Goal: Task Accomplishment & Management: Complete application form

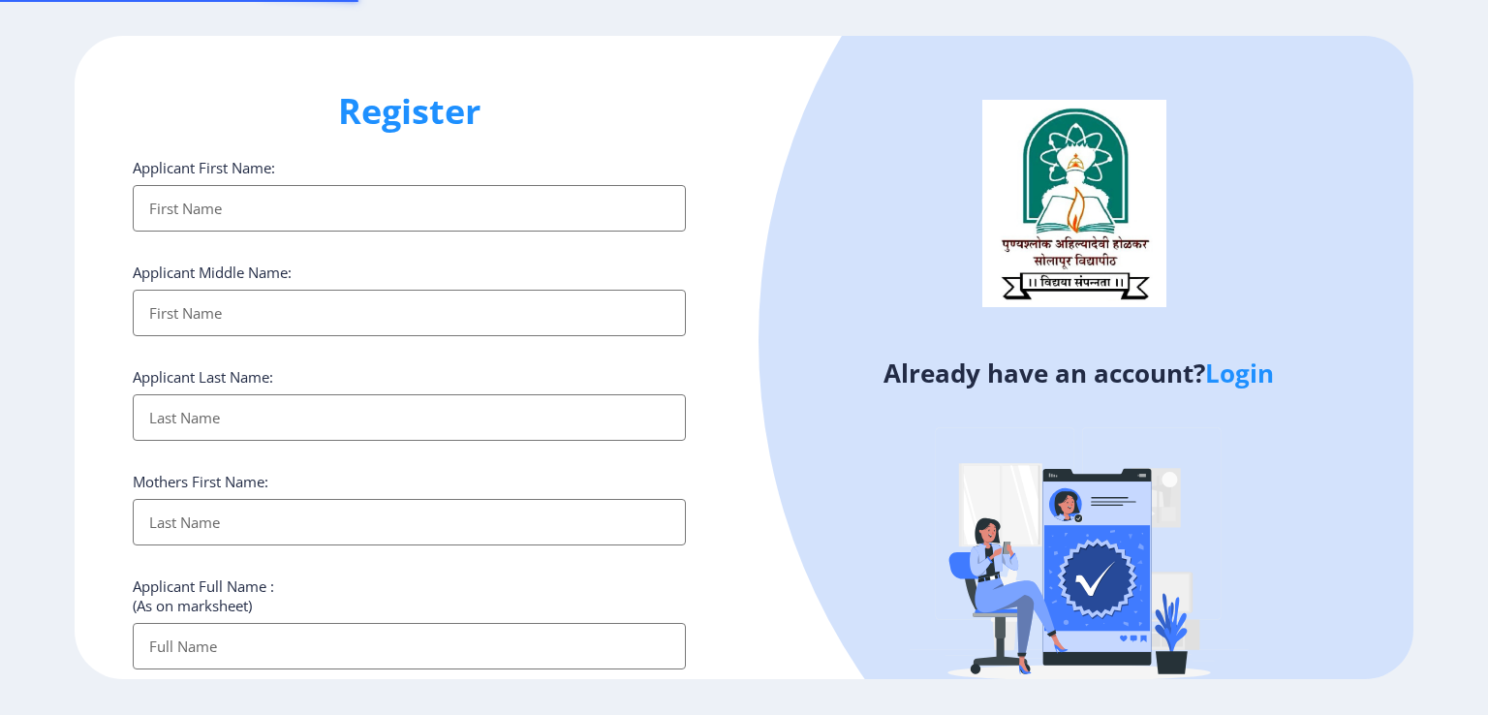
select select
paste input "[PERSON_NAME]"
type input "[PERSON_NAME]"
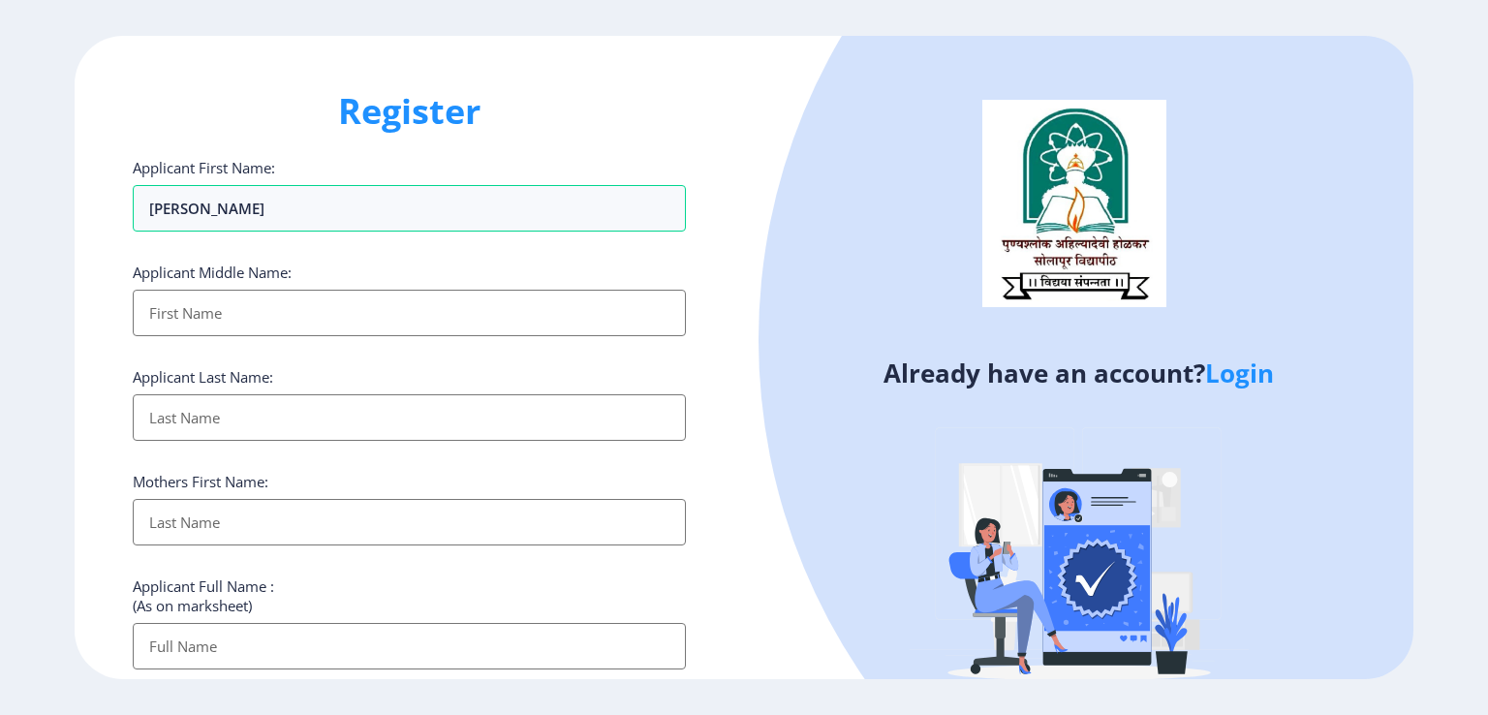
click at [245, 305] on input "Applicant First Name:" at bounding box center [409, 313] width 553 height 46
paste input "[PERSON_NAME]"
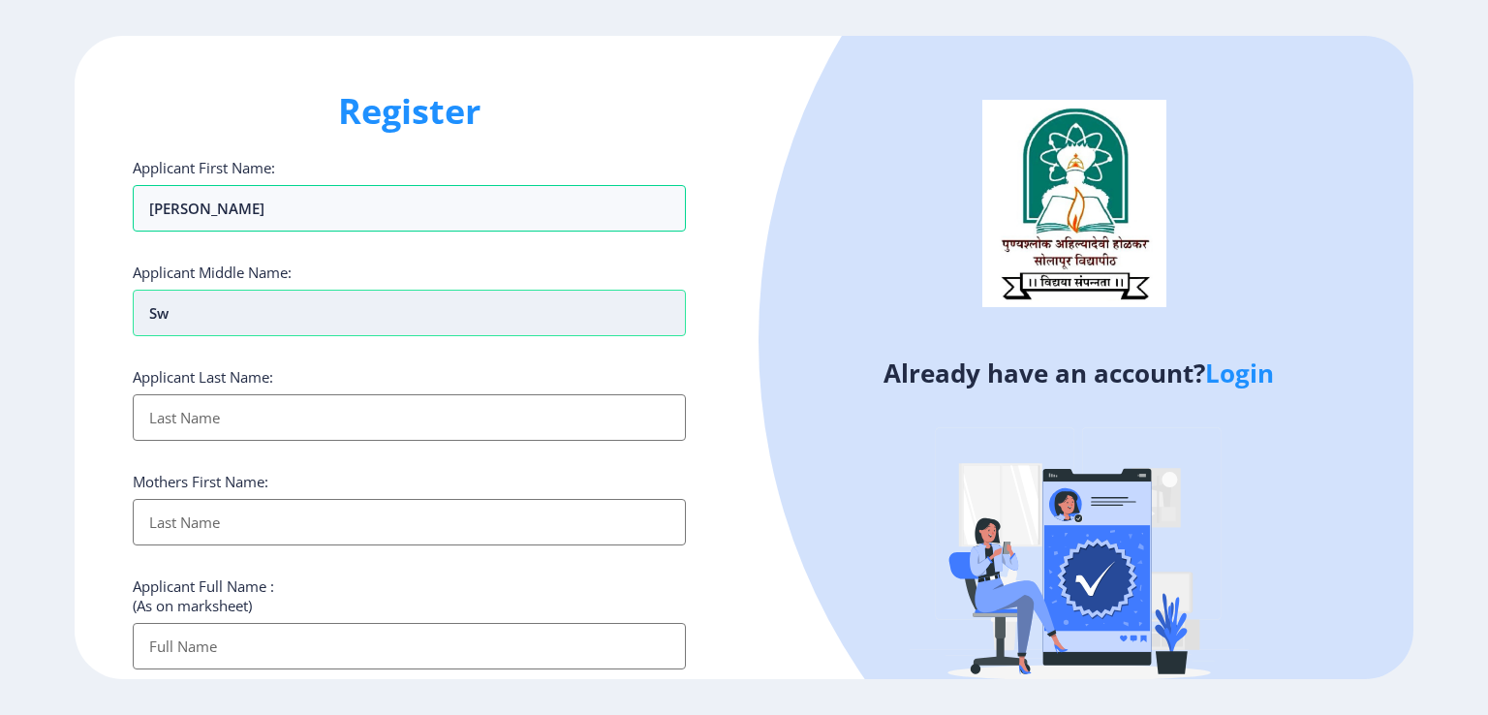
type input "S"
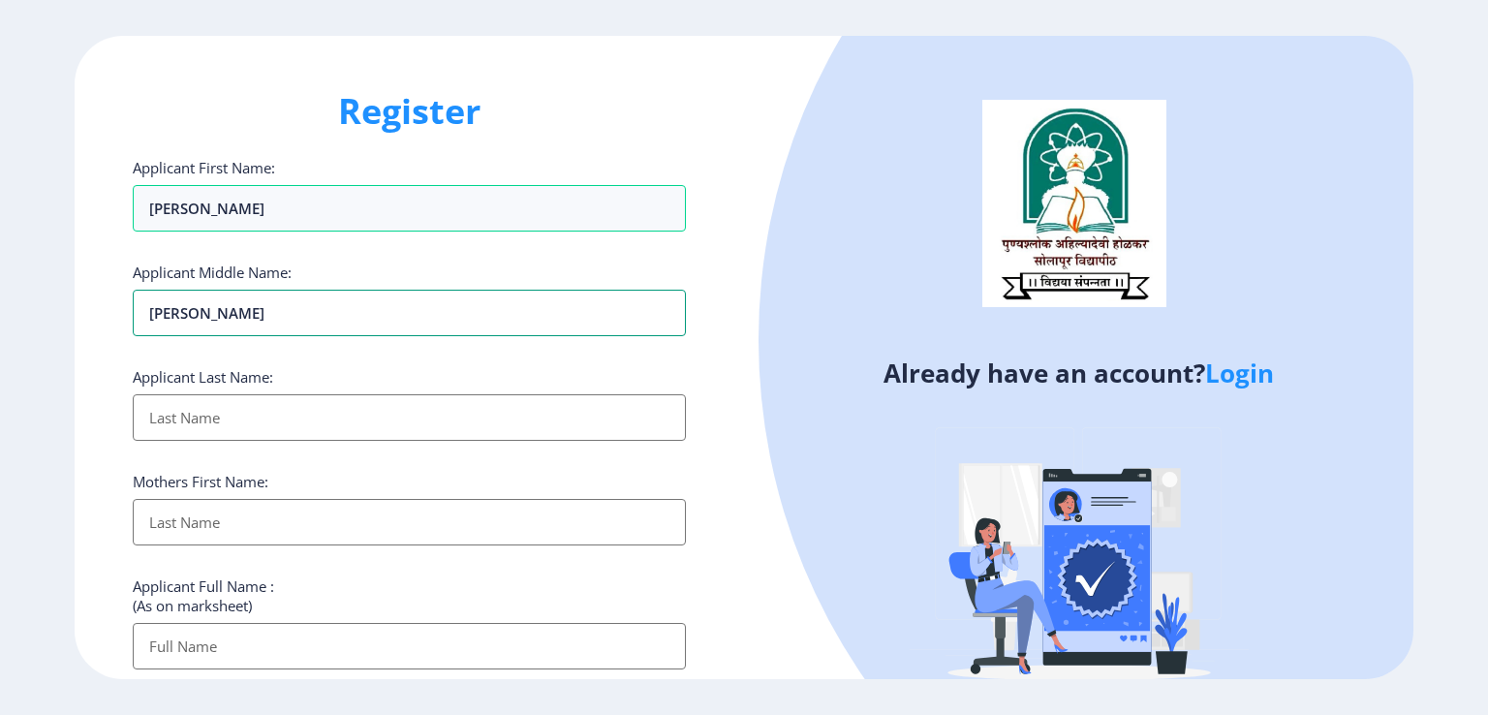
type input "[PERSON_NAME]"
click at [200, 434] on input "Applicant First Name:" at bounding box center [409, 417] width 553 height 46
type input "[PERSON_NAME]"
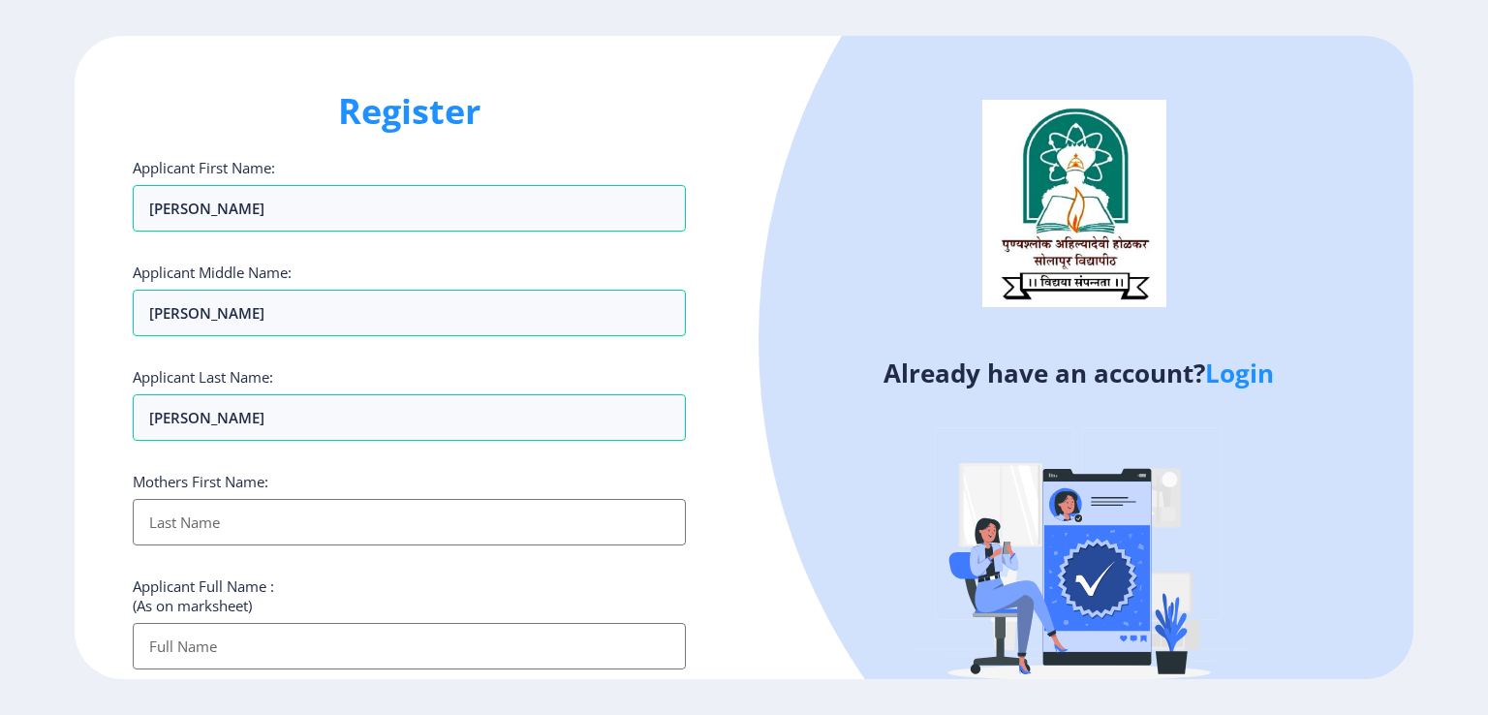
click at [236, 515] on input "Applicant First Name:" at bounding box center [409, 522] width 553 height 46
type input "Usha"
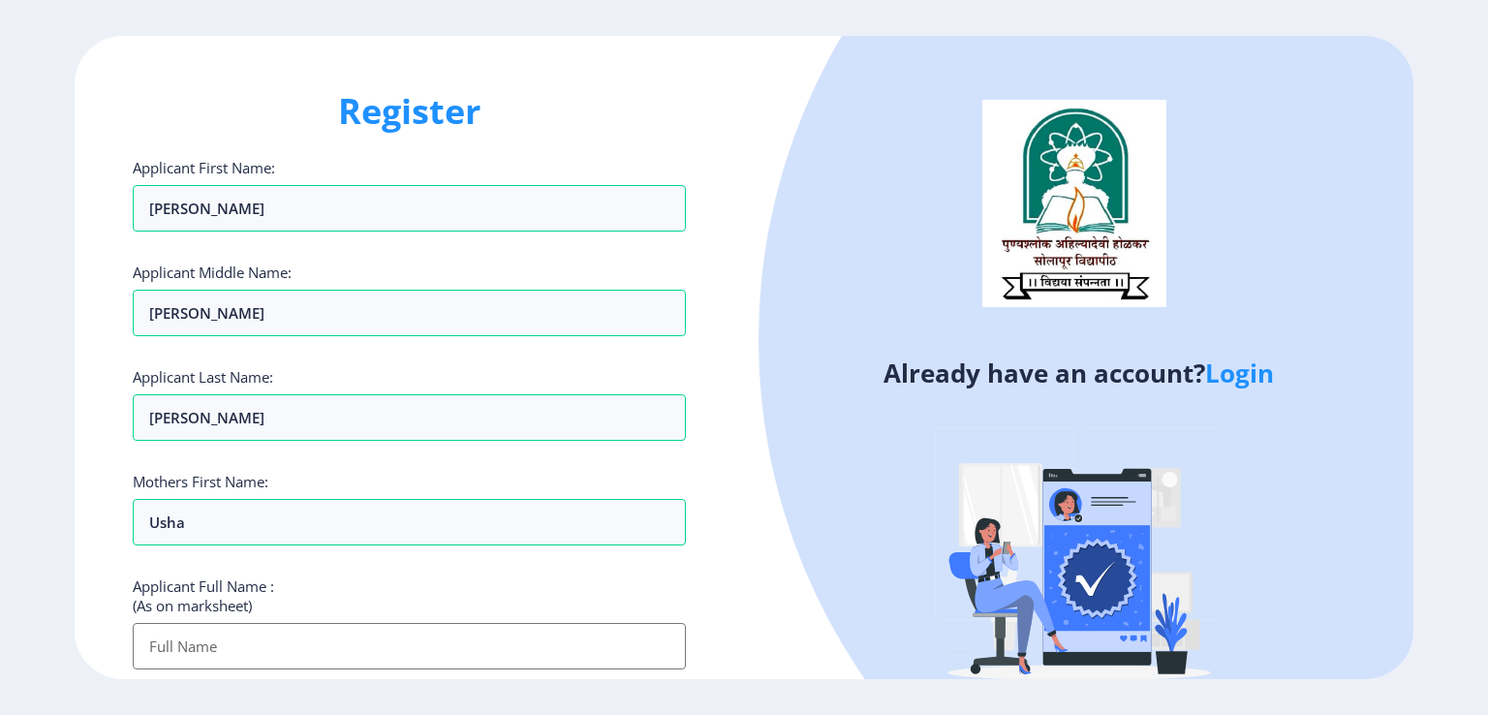
click at [254, 633] on input "Applicant First Name:" at bounding box center [409, 646] width 553 height 46
paste input "[PERSON_NAME]"
type input "[PERSON_NAME] [PERSON_NAME]"
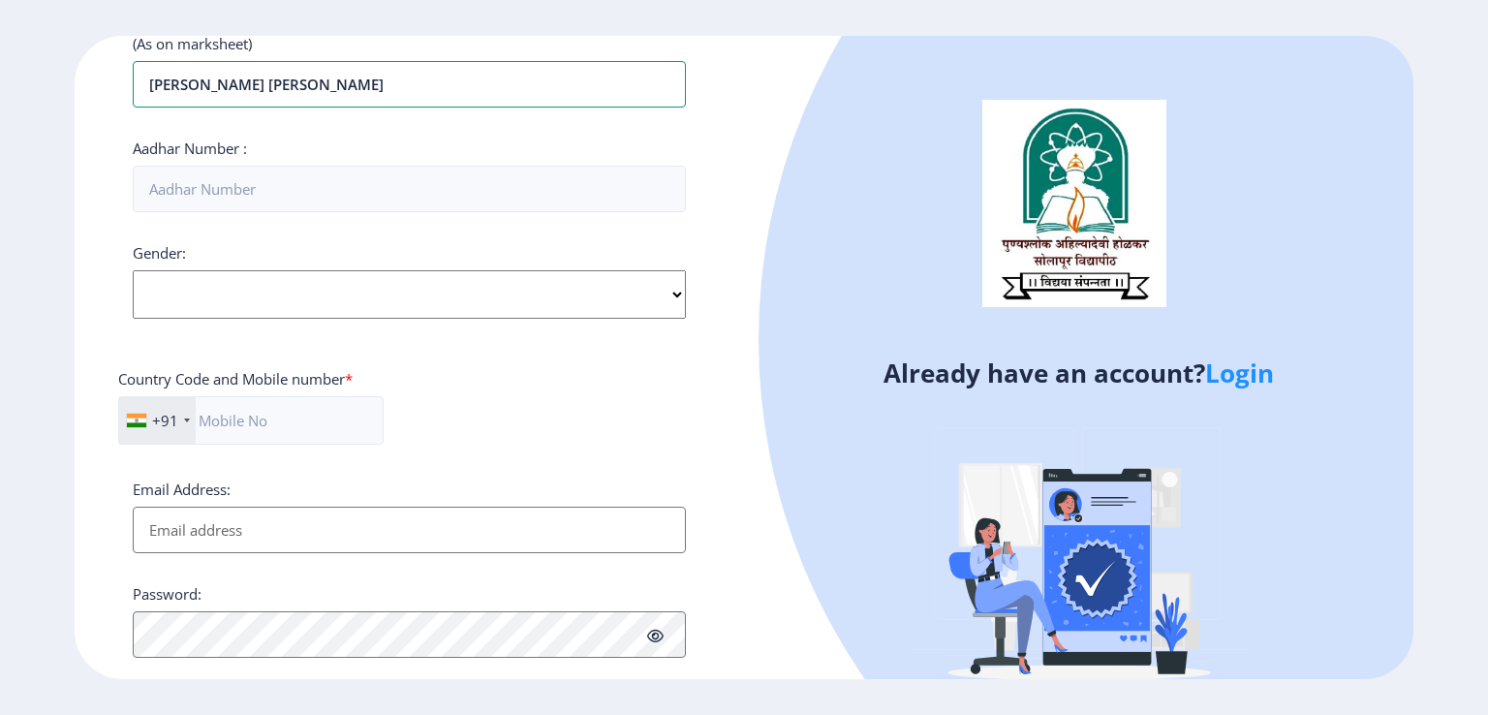
scroll to position [581, 0]
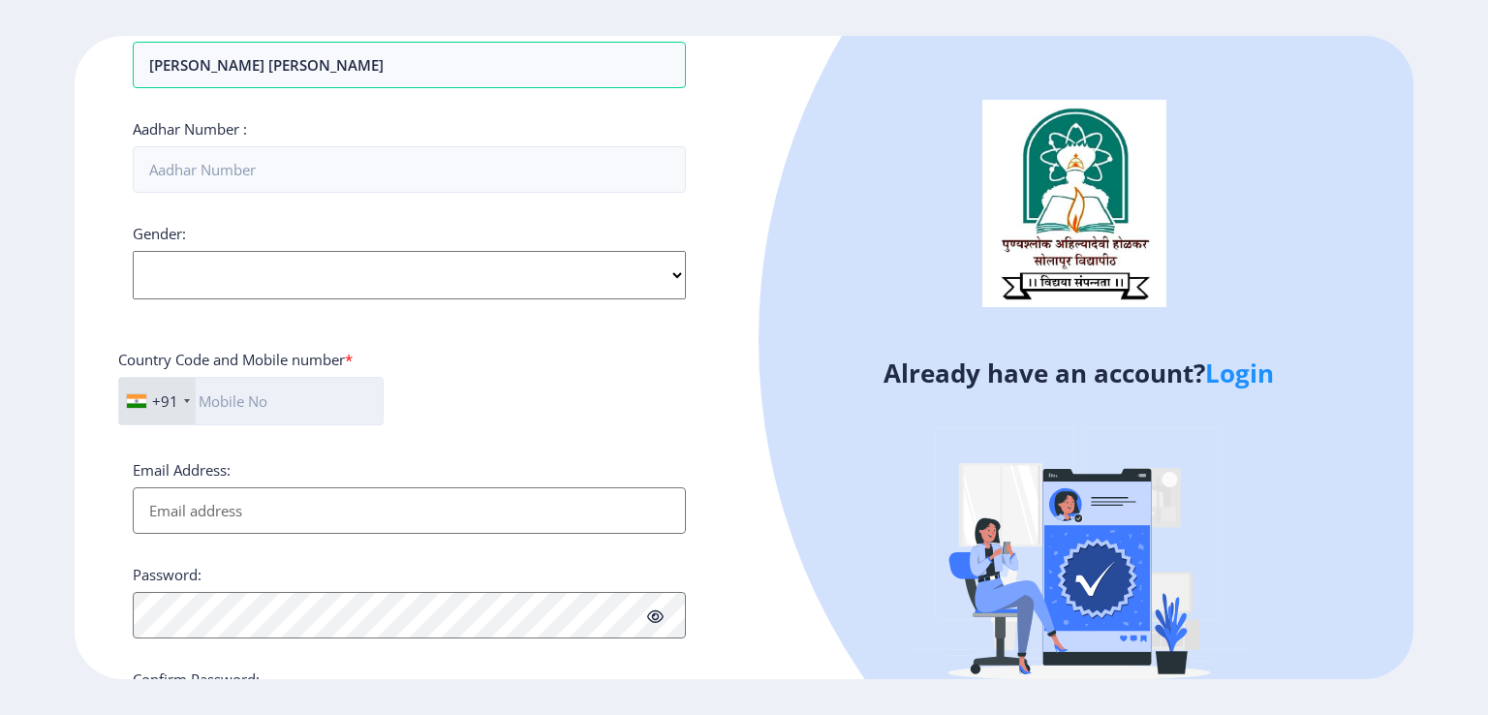
click at [293, 387] on input "text" at bounding box center [250, 401] width 265 height 48
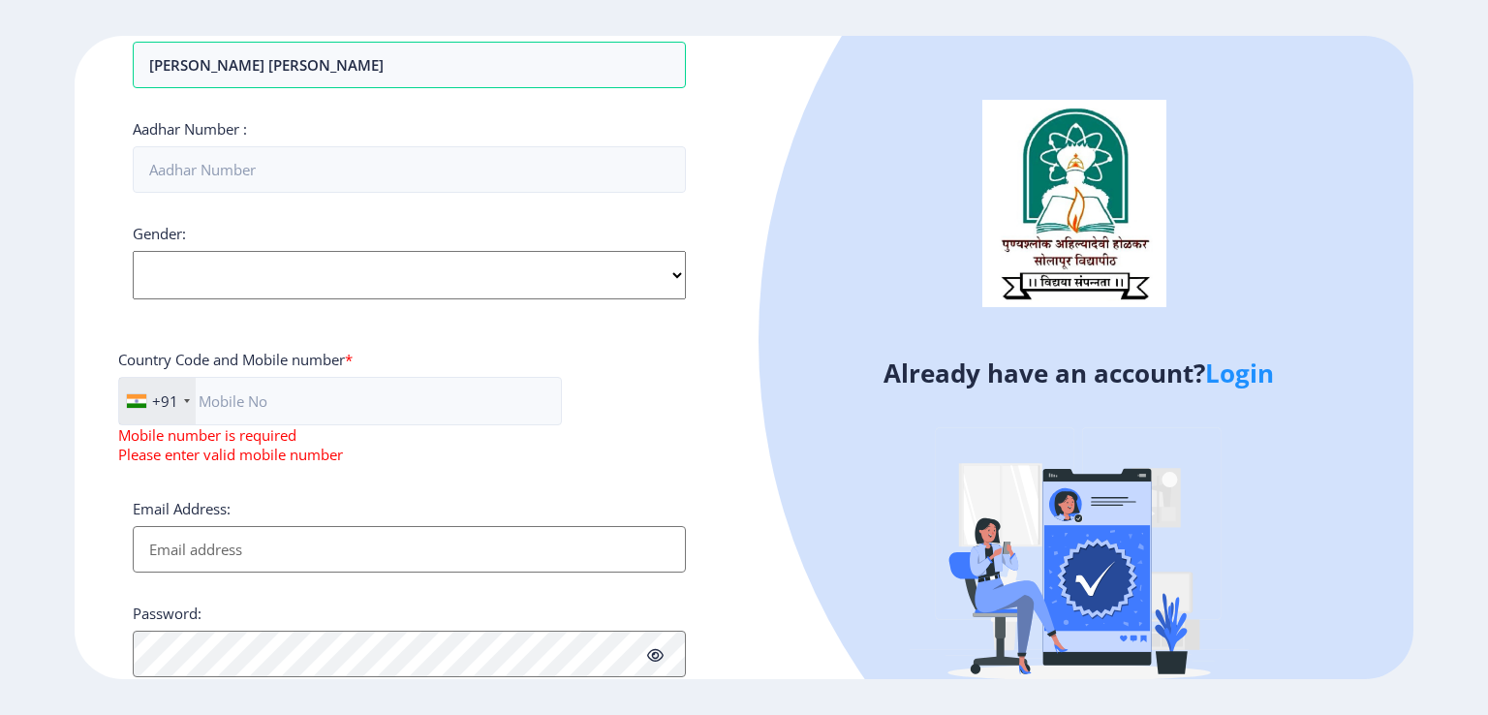
click at [269, 502] on div "Email Address:" at bounding box center [409, 536] width 553 height 74
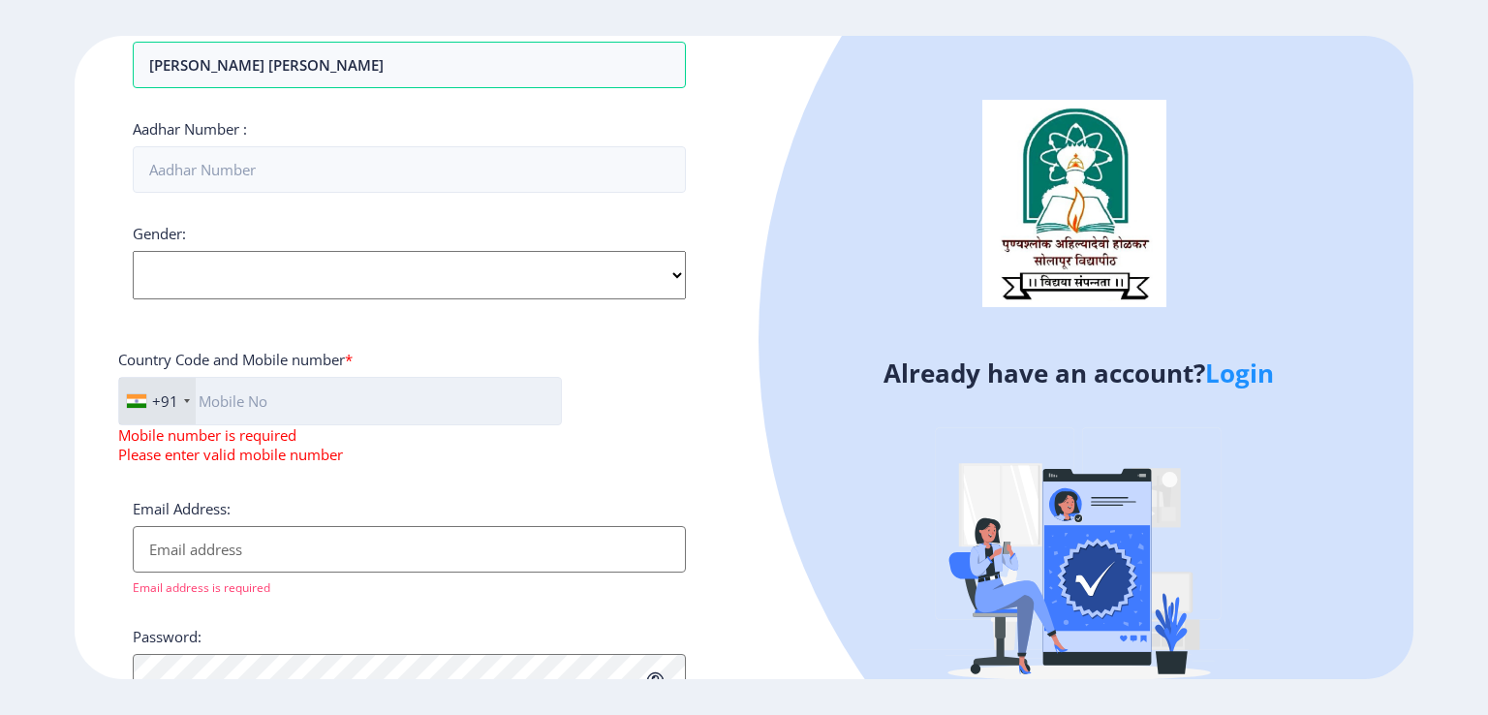
click at [294, 399] on input "text" at bounding box center [340, 401] width 444 height 48
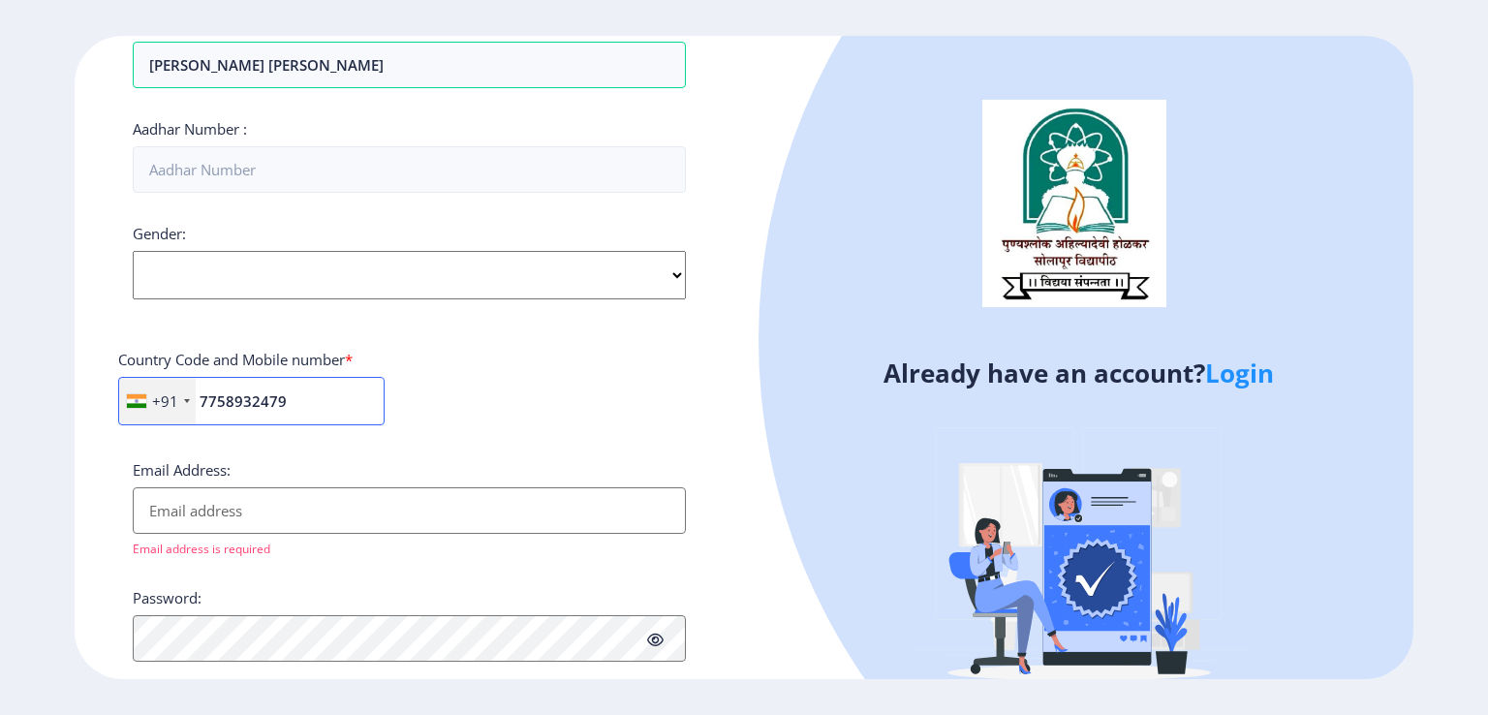
type input "7758932479"
click at [651, 635] on icon at bounding box center [655, 640] width 16 height 15
click at [657, 633] on icon at bounding box center [655, 640] width 16 height 15
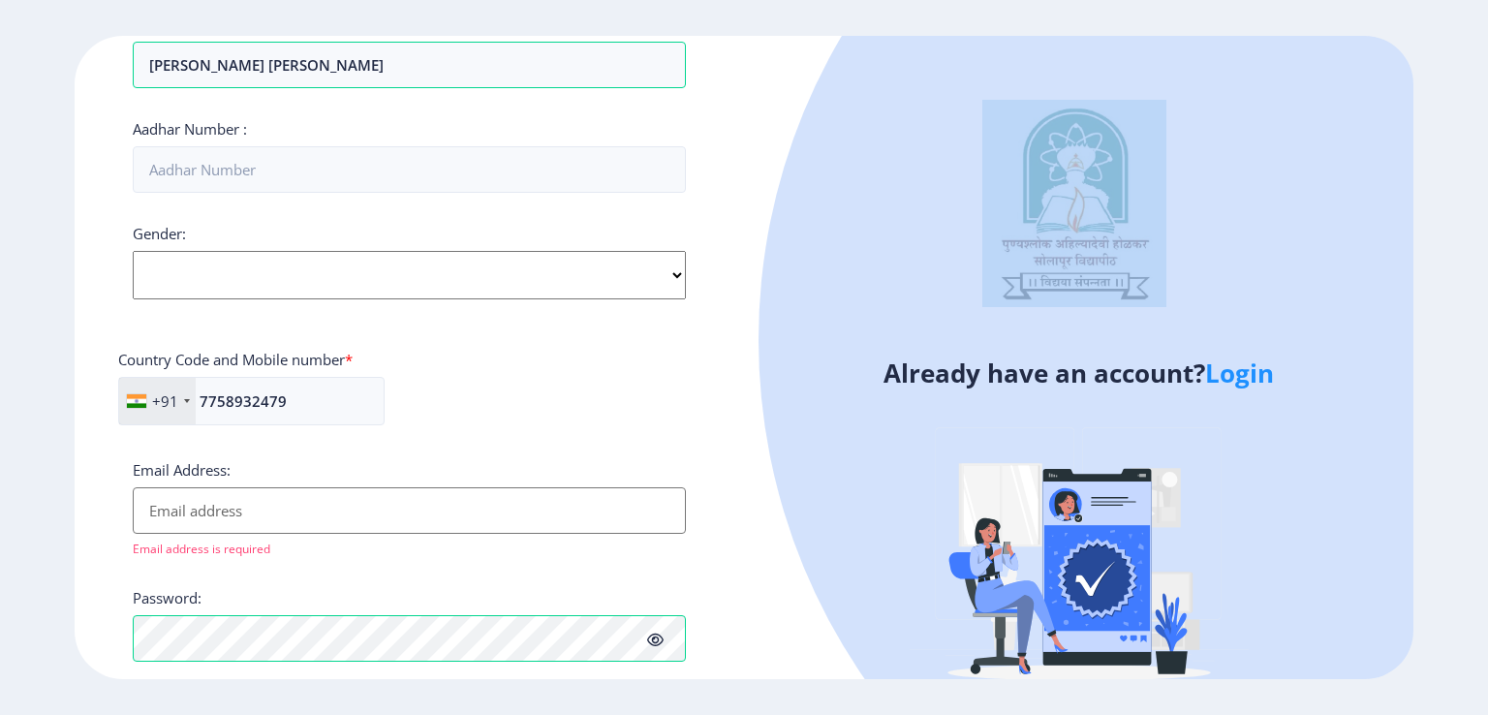
drag, startPoint x: 1487, startPoint y: 285, endPoint x: 749, endPoint y: 349, distance: 740.9
click at [749, 349] on ngx-register "Register Applicant First Name: [PERSON_NAME] Applicant Middle Name: [PERSON_NAM…" at bounding box center [744, 357] width 1488 height 643
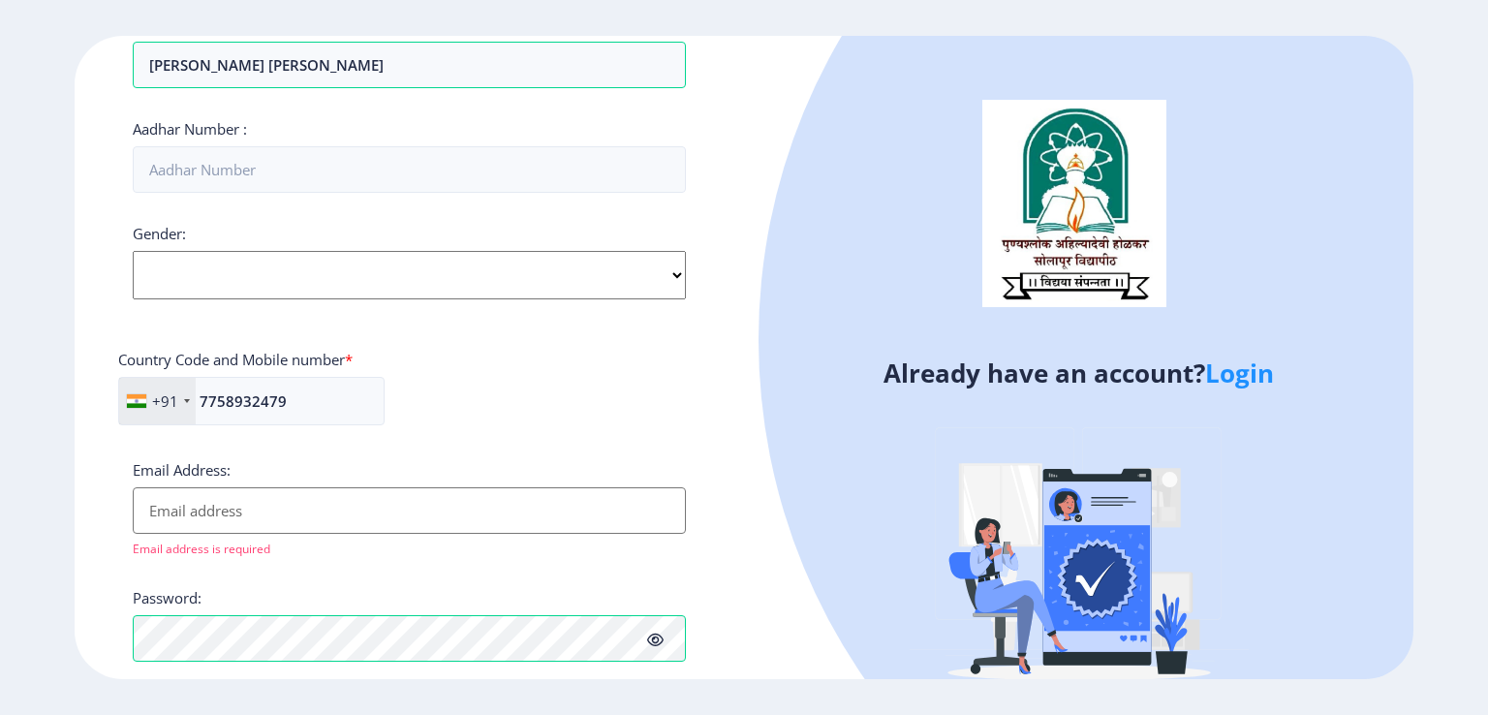
click at [728, 303] on div "Register Applicant First Name: [PERSON_NAME] Applicant Middle Name: [PERSON_NAM…" at bounding box center [409, 357] width 669 height 643
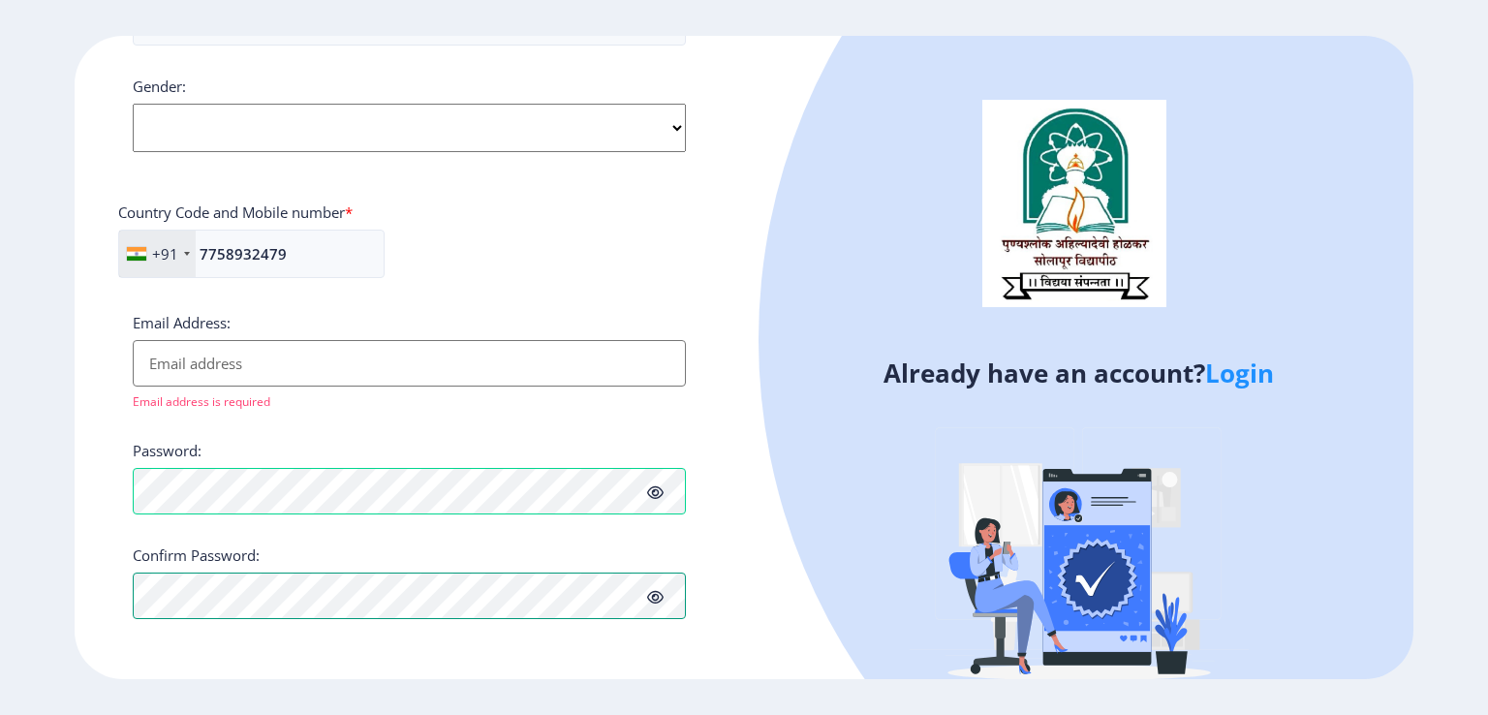
scroll to position [726, 0]
drag, startPoint x: 781, startPoint y: 264, endPoint x: 790, endPoint y: 253, distance: 15.1
click at [306, 365] on input "Email Address:" at bounding box center [409, 366] width 553 height 46
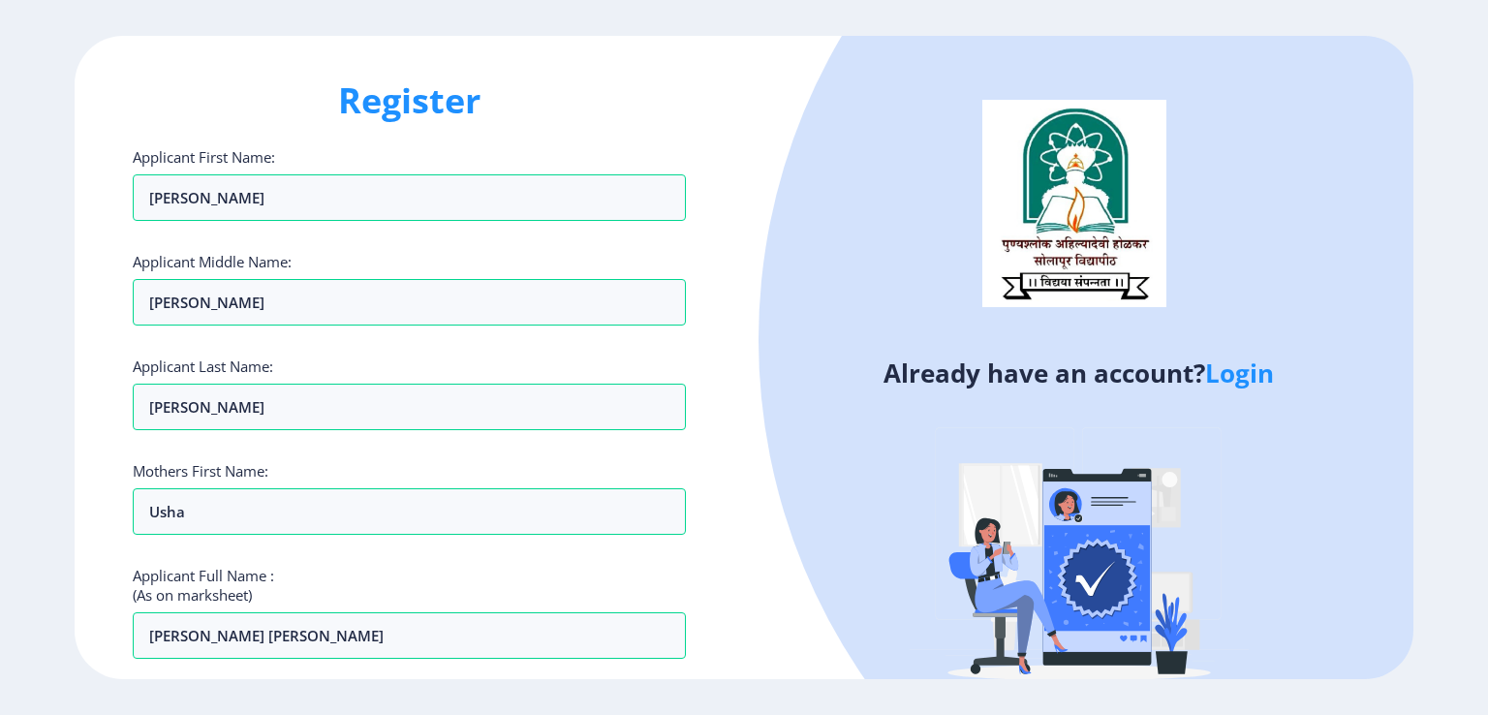
scroll to position [0, 0]
